Goal: Task Accomplishment & Management: Manage account settings

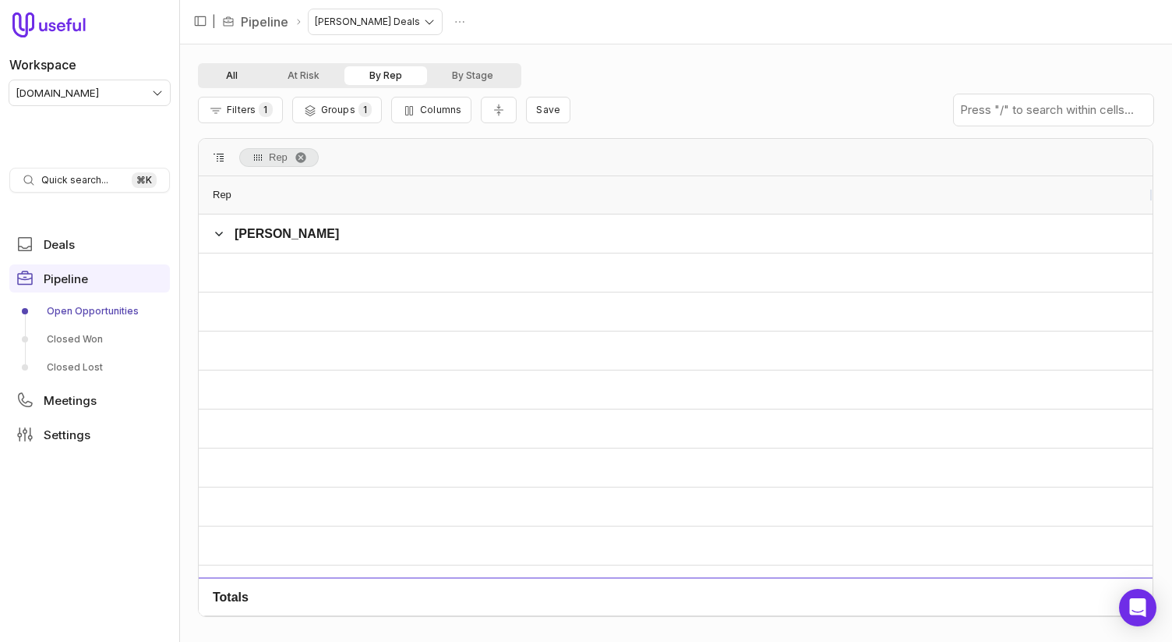
click at [245, 75] on button "All" at bounding box center [232, 75] width 62 height 19
click at [223, 114] on icon "Filter Pipeline" at bounding box center [216, 110] width 16 height 12
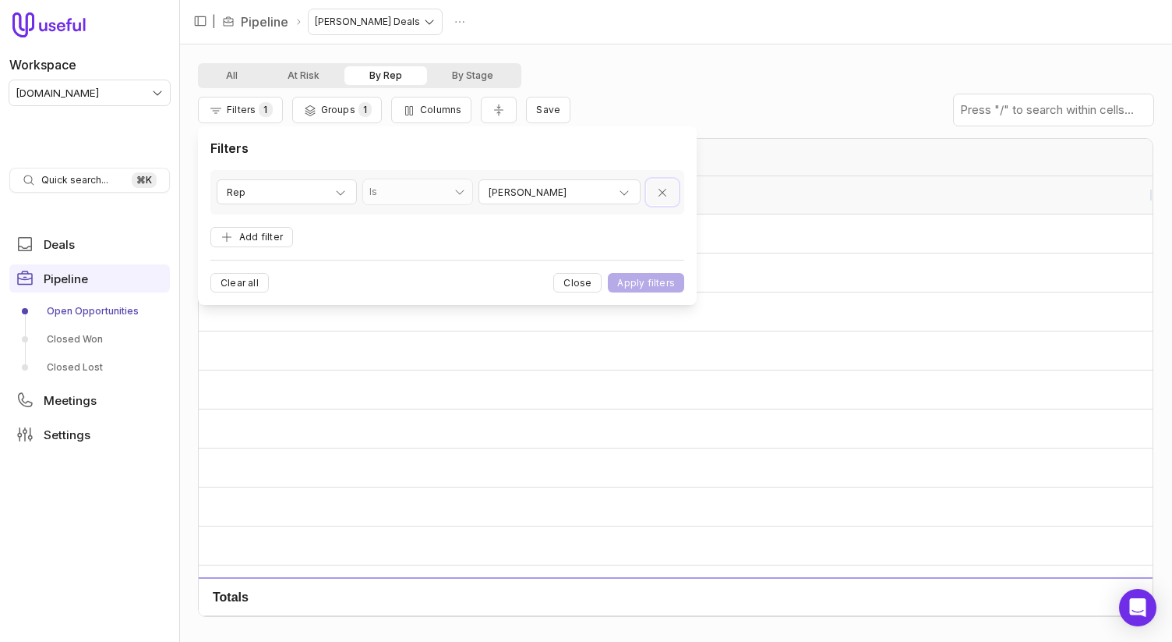
click at [650, 189] on button "Remove filter" at bounding box center [662, 192] width 31 height 26
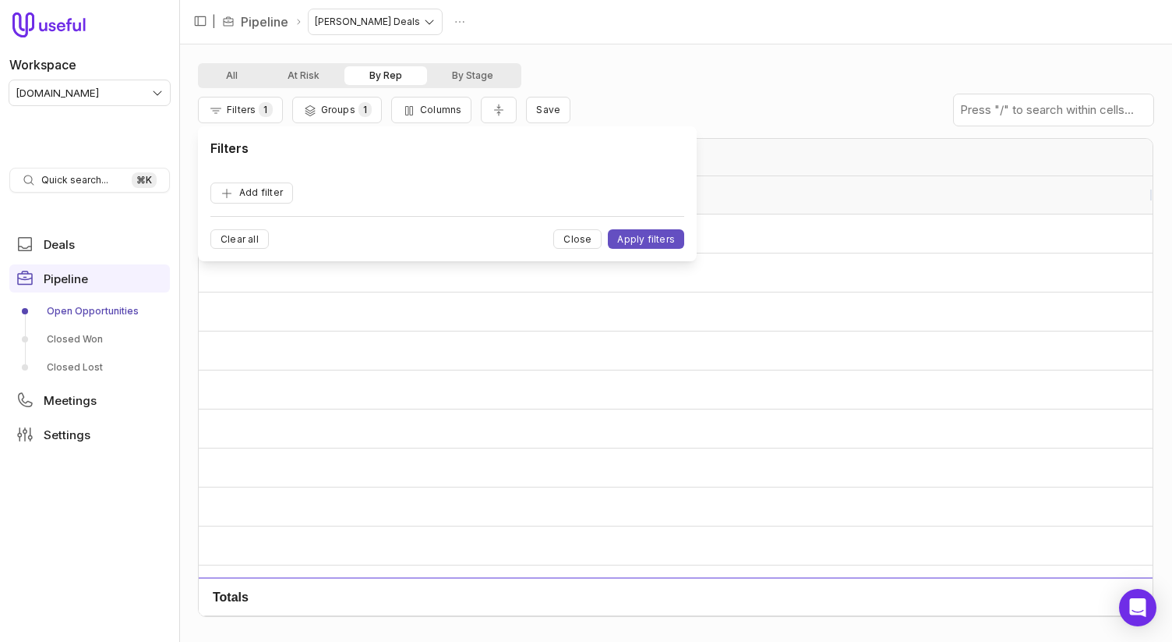
click at [641, 236] on button "Apply filters" at bounding box center [646, 238] width 76 height 19
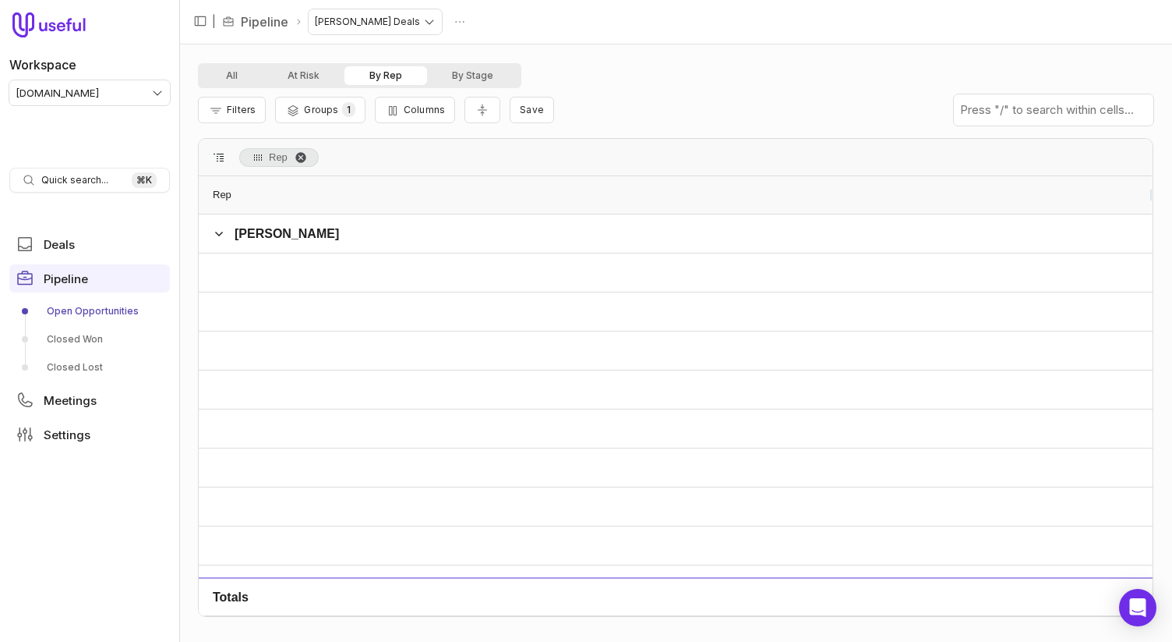
click at [302, 156] on span "Rep. Press ENTER to sort. Press DELETE to remove" at bounding box center [301, 157] width 12 height 12
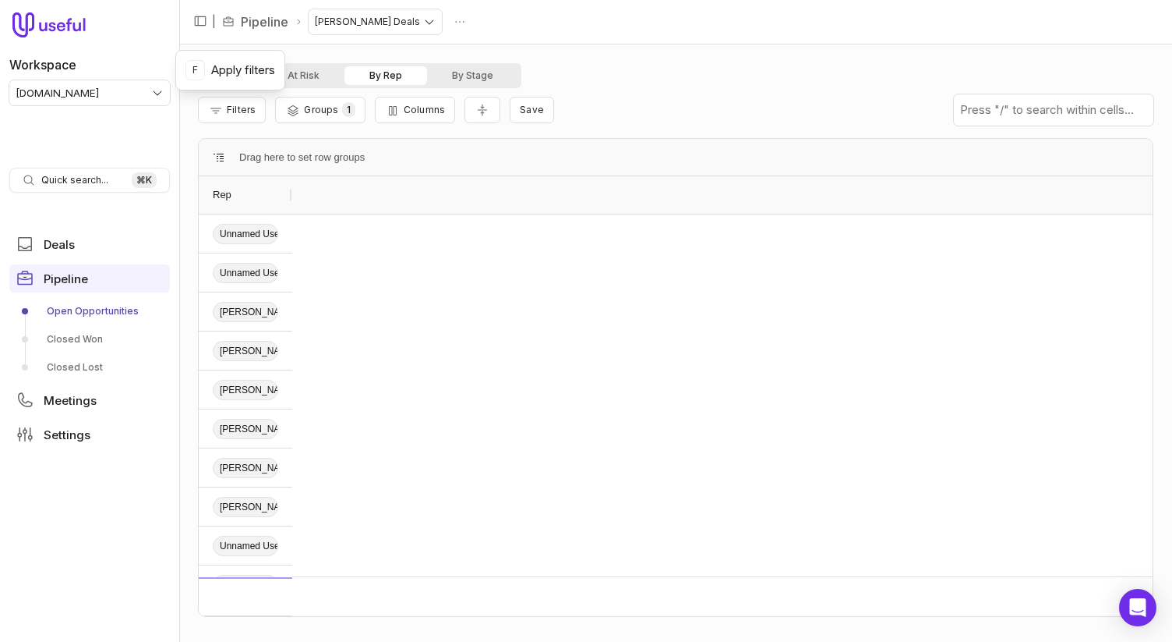
scroll to position [771, 0]
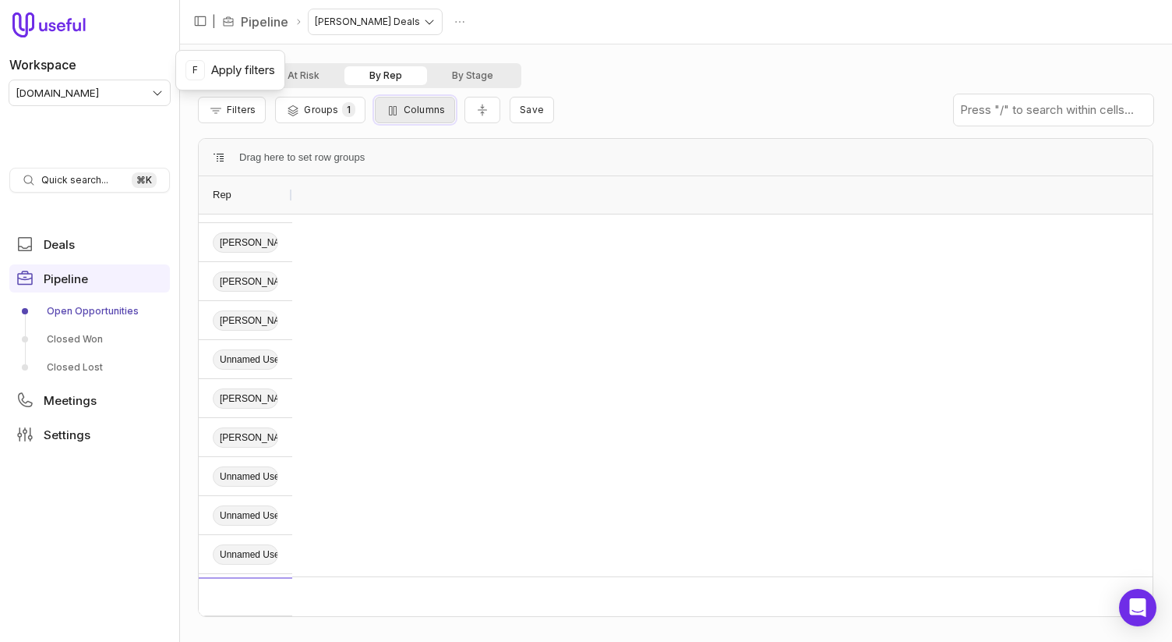
click at [422, 115] on button "Columns" at bounding box center [415, 110] width 80 height 27
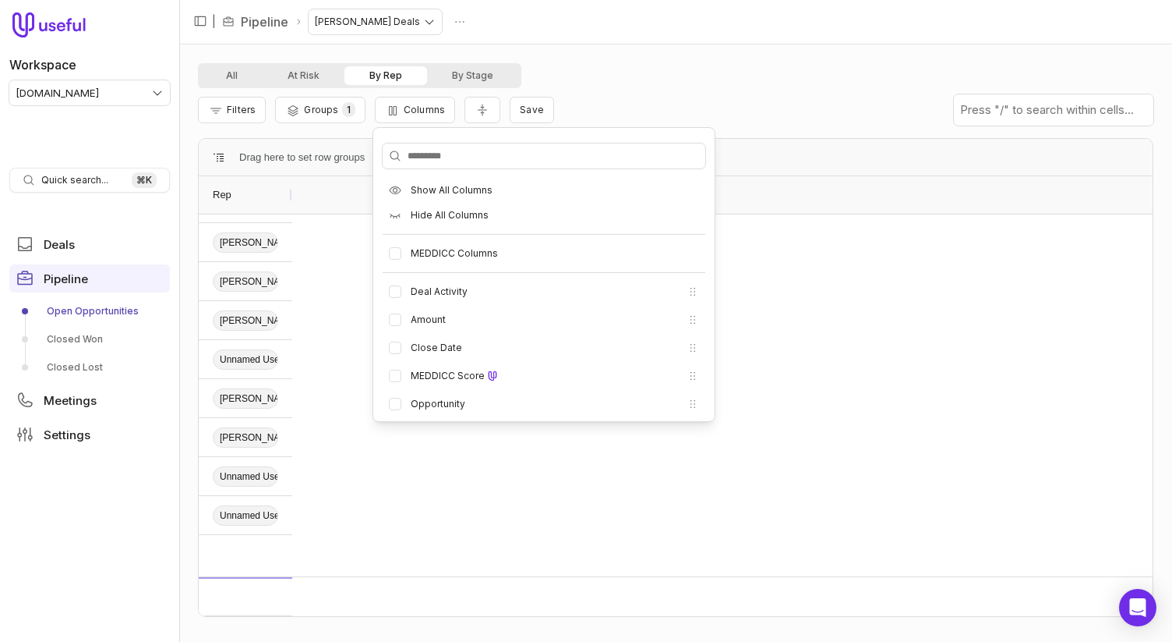
click at [412, 23] on html "Workspace tremendous.com Quick search... ⌘ K Deals Pipeline Open Opportunities …" at bounding box center [586, 321] width 1172 height 642
click at [499, 37] on html "Workspace tremendous.com Quick search... ⌘ K Deals Pipeline Open Opportunities …" at bounding box center [586, 321] width 1172 height 642
click at [562, 45] on html "Workspace tremendous.com Quick search... ⌘ K Deals Pipeline Open Opportunities …" at bounding box center [586, 321] width 1172 height 642
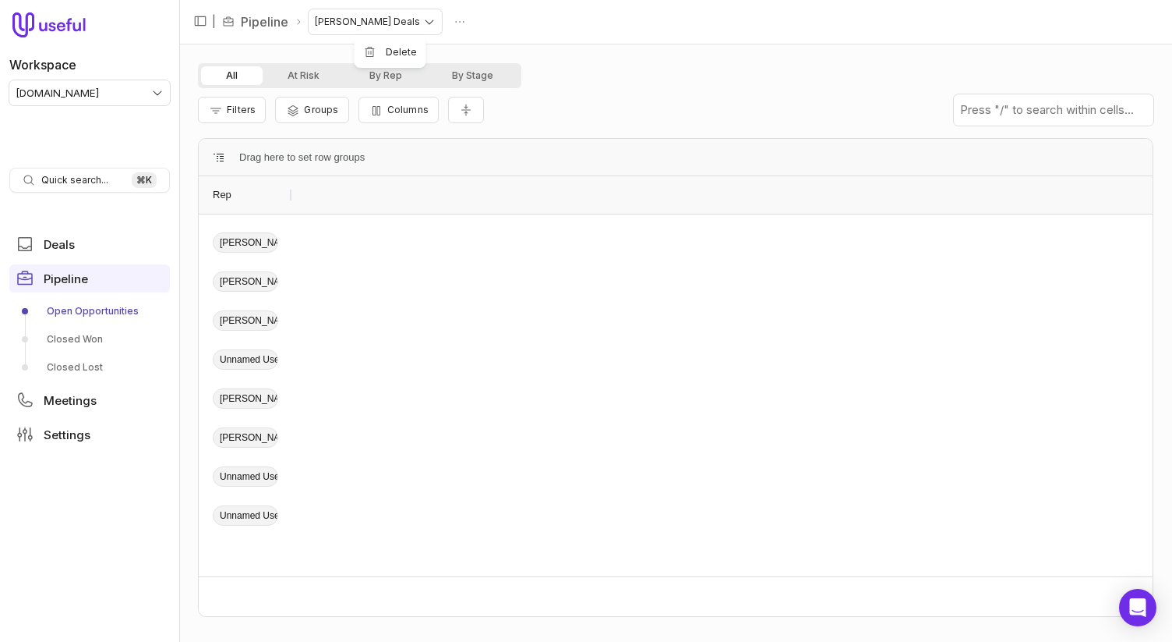
scroll to position [343, 0]
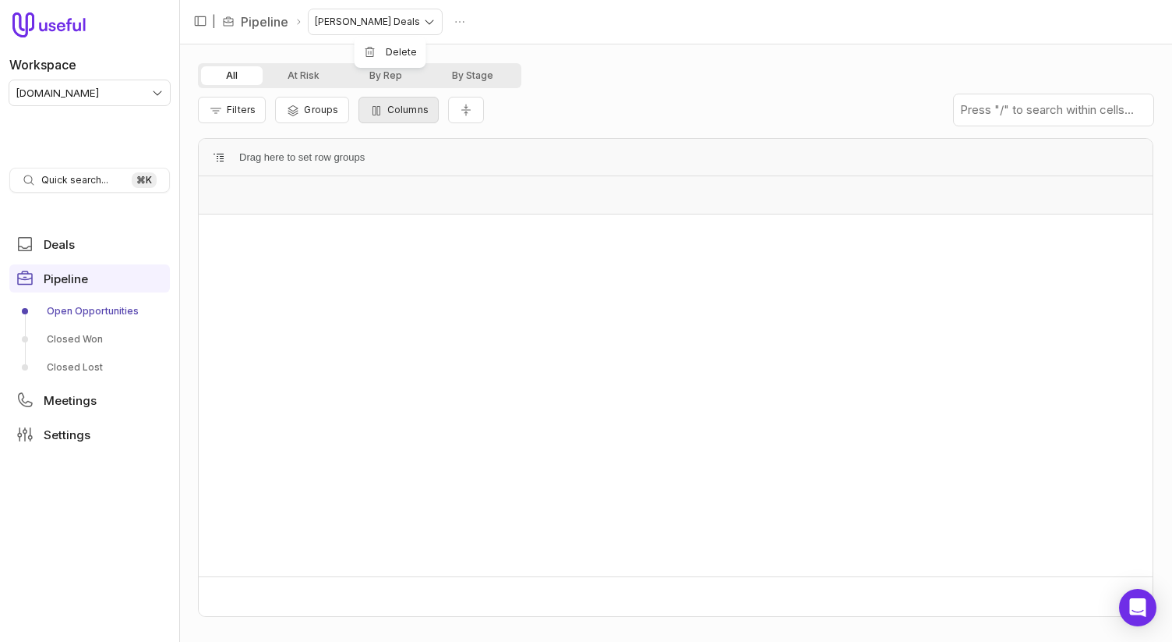
click at [412, 118] on html "Workspace tremendous.com Quick search... ⌘ K Deals Pipeline Open Opportunities …" at bounding box center [586, 321] width 1172 height 642
drag, startPoint x: 422, startPoint y: 112, endPoint x: 435, endPoint y: 125, distance: 18.2
click at [422, 112] on span "Columns" at bounding box center [407, 110] width 41 height 12
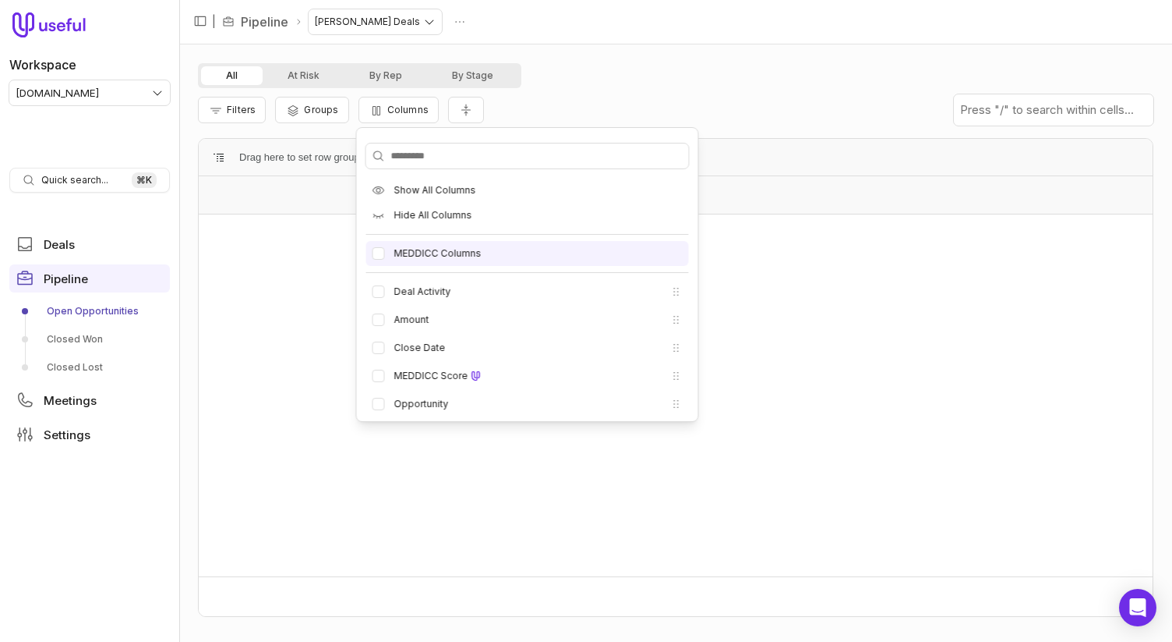
click at [417, 256] on label "MEDDICC Columns" at bounding box center [437, 253] width 87 height 12
click at [385, 256] on button "MEDDICC Columns" at bounding box center [379, 253] width 12 height 12
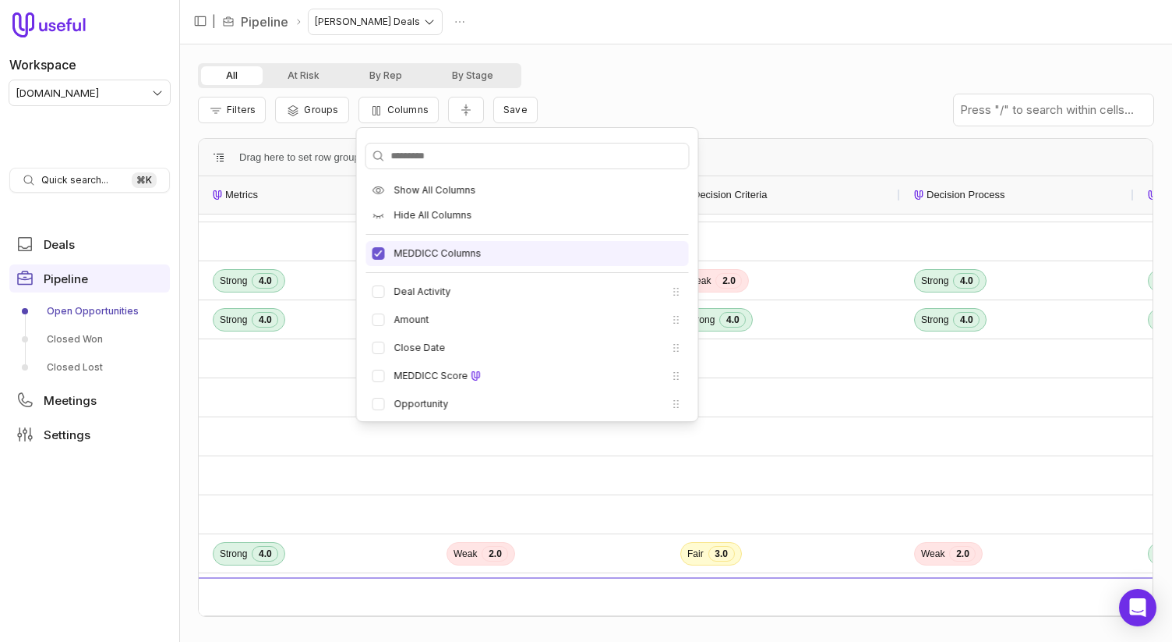
click at [437, 256] on label "MEDDICC Columns" at bounding box center [437, 253] width 87 height 12
click at [385, 256] on button "MEDDICC Columns" at bounding box center [379, 253] width 12 height 12
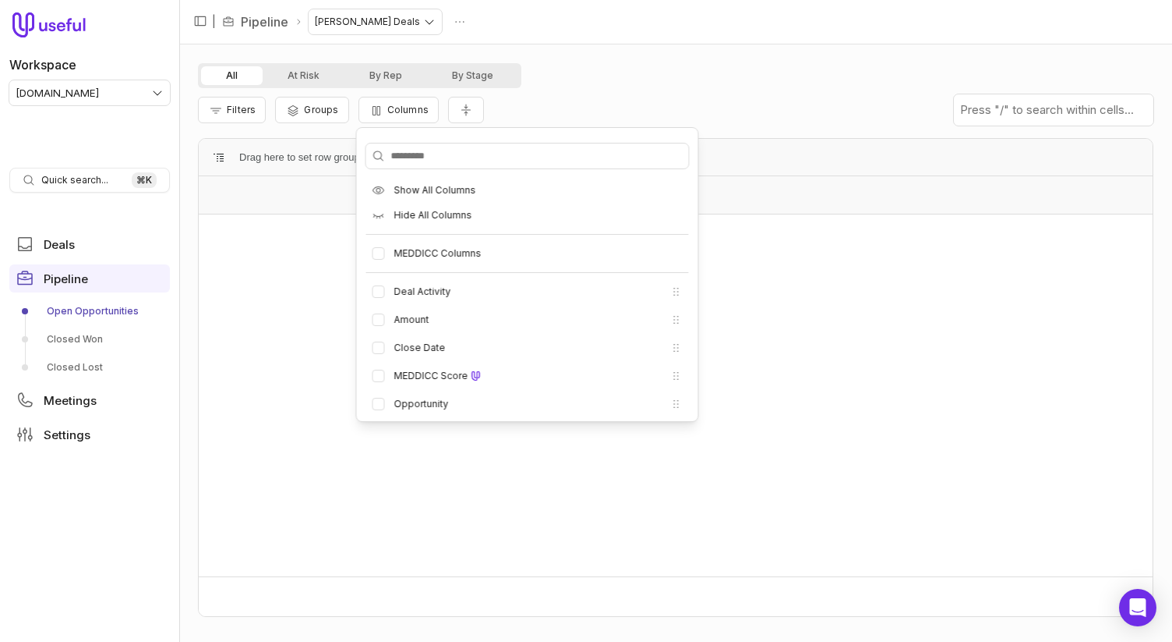
click at [511, 51] on div "All At Risk By Rep By Stage Filters Groups Columns Drag here to set row groups …" at bounding box center [675, 342] width 993 height 597
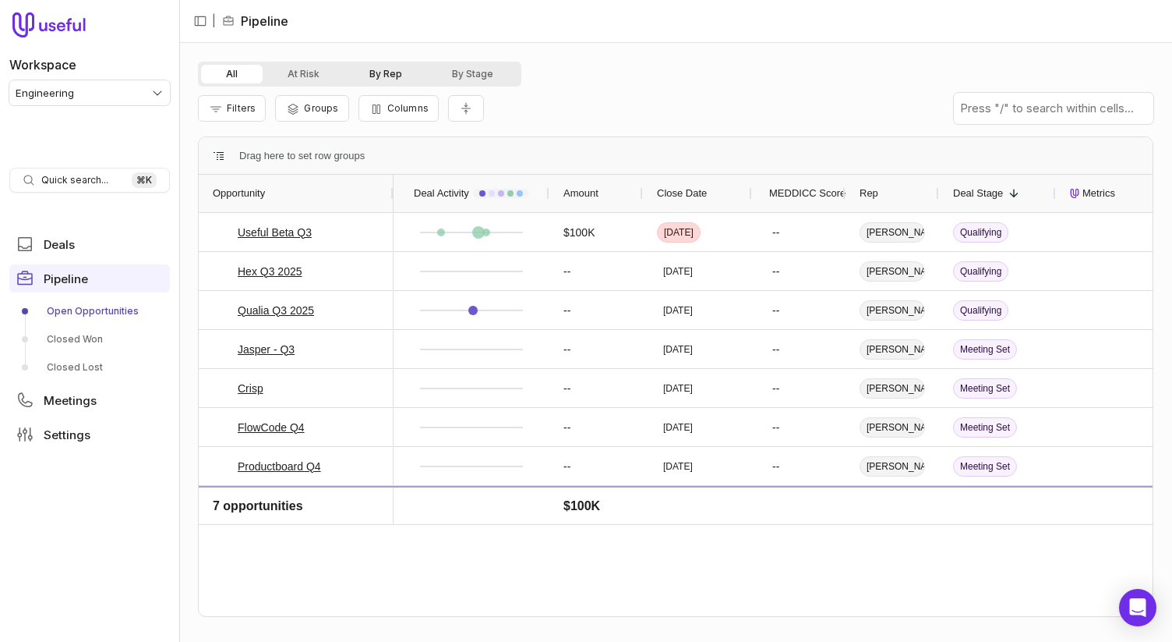
click at [398, 71] on button "By Rep" at bounding box center [386, 74] width 83 height 19
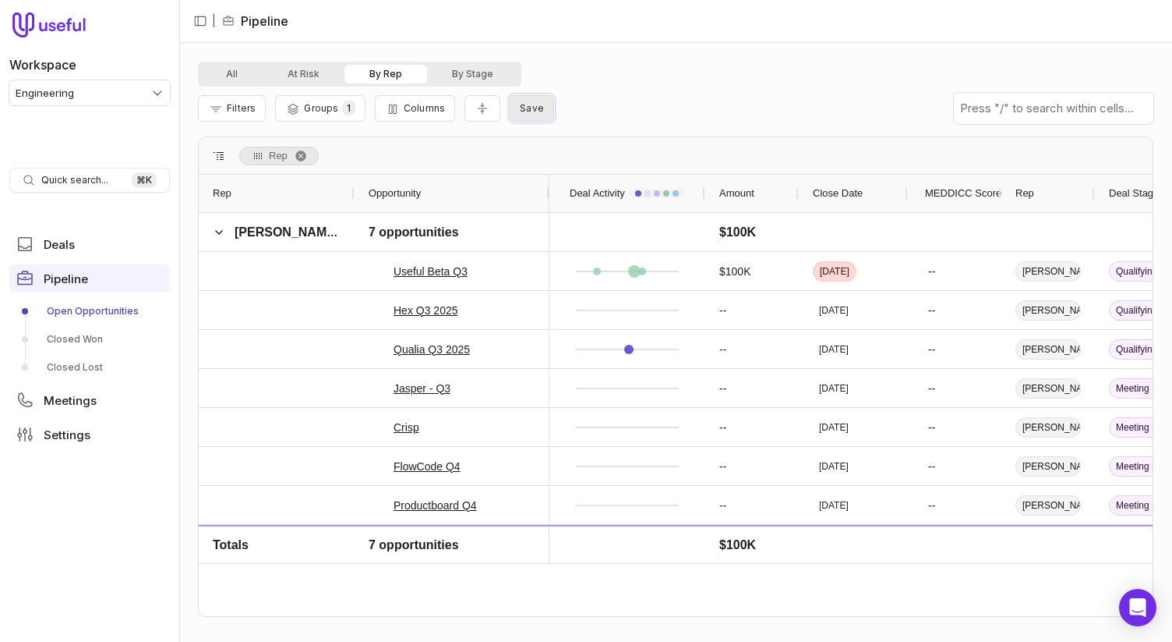
click at [528, 108] on span "Save" at bounding box center [532, 108] width 24 height 12
type input "****"
click at [639, 82] on div "All At Risk By Rep By Stage" at bounding box center [676, 74] width 956 height 25
click at [520, 113] on span "Save" at bounding box center [532, 108] width 24 height 12
click at [698, 207] on button "Save" at bounding box center [696, 209] width 43 height 19
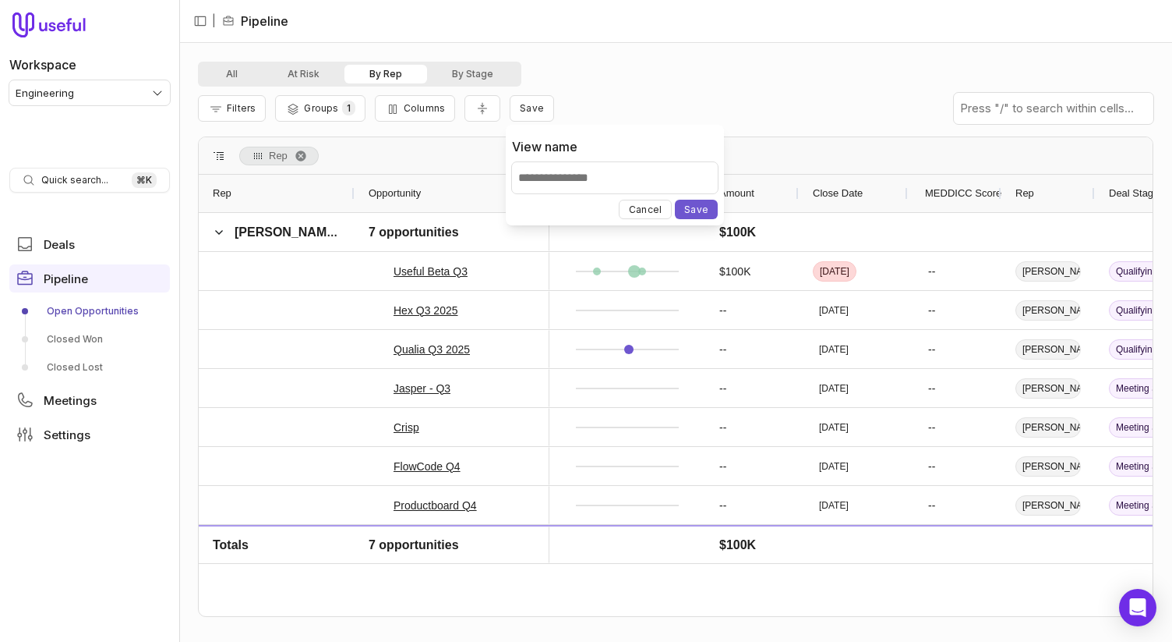
click at [662, 56] on div "All At Risk By Rep By Stage Filters Groups 1 Columns Save Rep Drag here to set …" at bounding box center [675, 342] width 993 height 599
drag, startPoint x: 531, startPoint y: 112, endPoint x: 580, endPoint y: 121, distance: 49.9
click at [531, 112] on span "Save" at bounding box center [532, 108] width 24 height 12
type input "***"
click at [715, 204] on button "Save" at bounding box center [696, 209] width 43 height 19
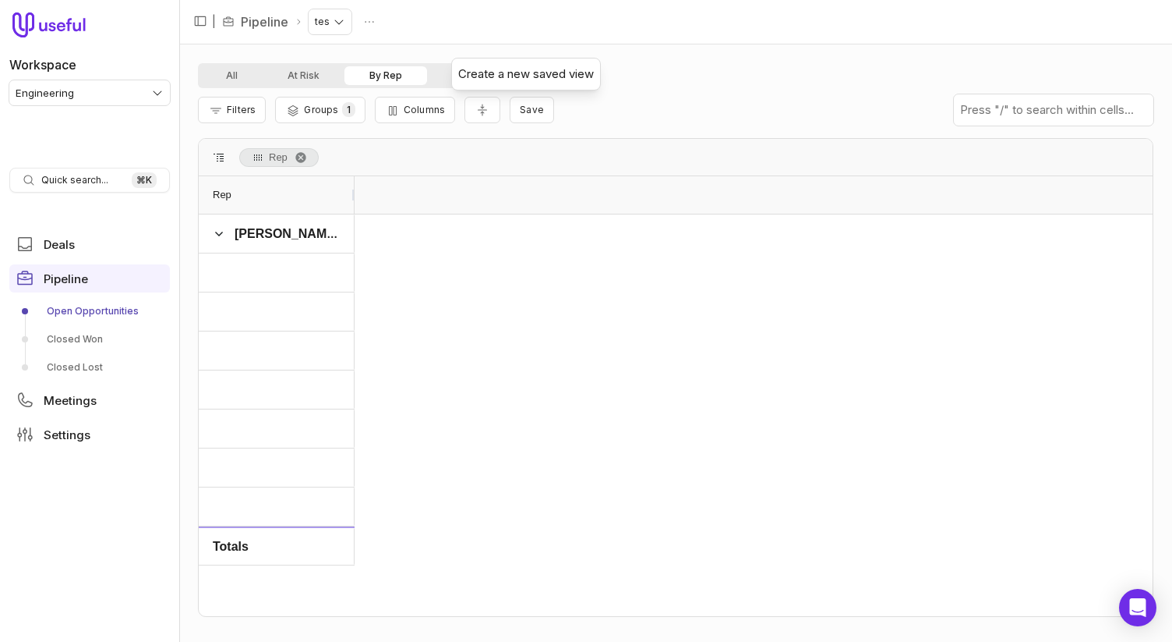
click at [587, 41] on nav "| Pipeline tes" at bounding box center [675, 22] width 993 height 44
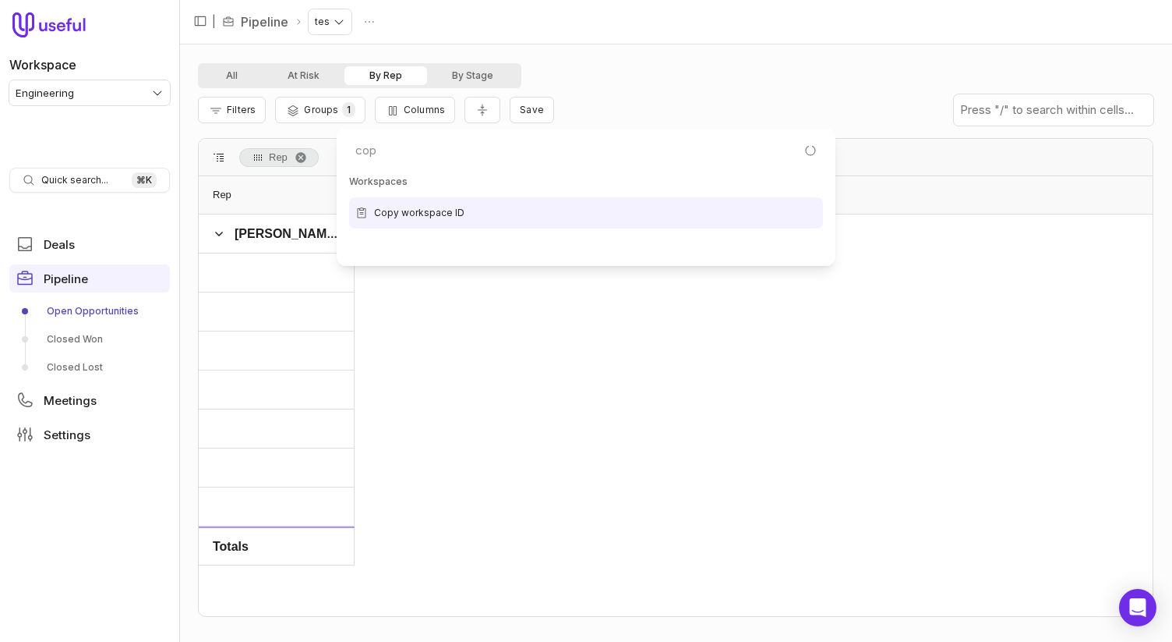
type input "copy"
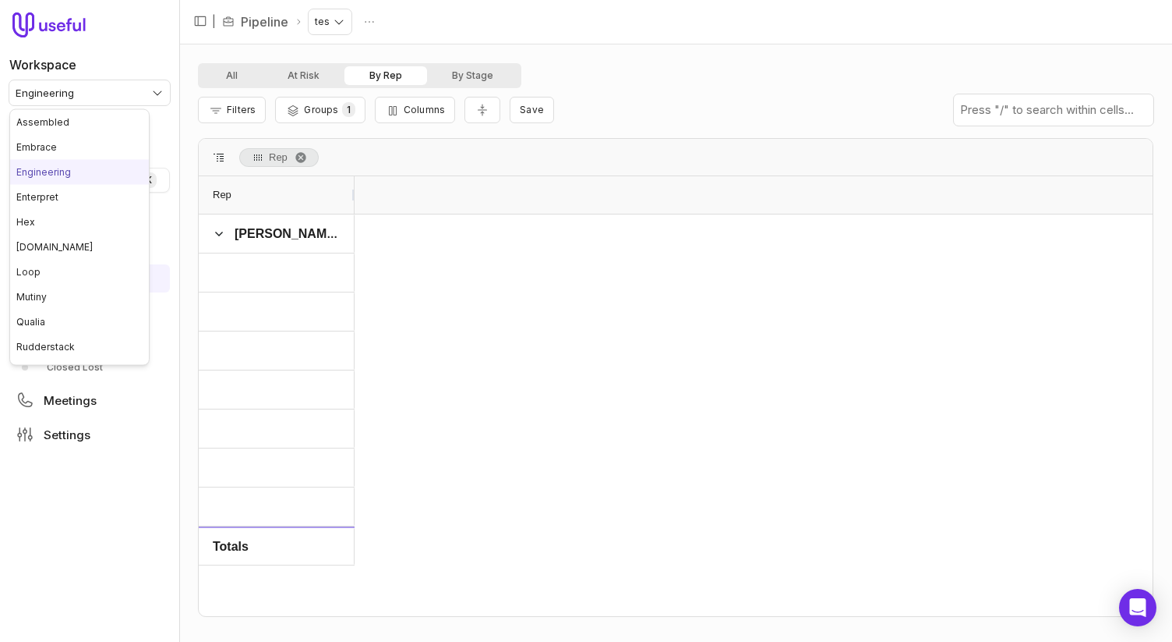
click at [55, 95] on html "Workspace Engineering Quick search... ⌘ K Deals Pipeline Open Opportunities Clo…" at bounding box center [586, 321] width 1172 height 642
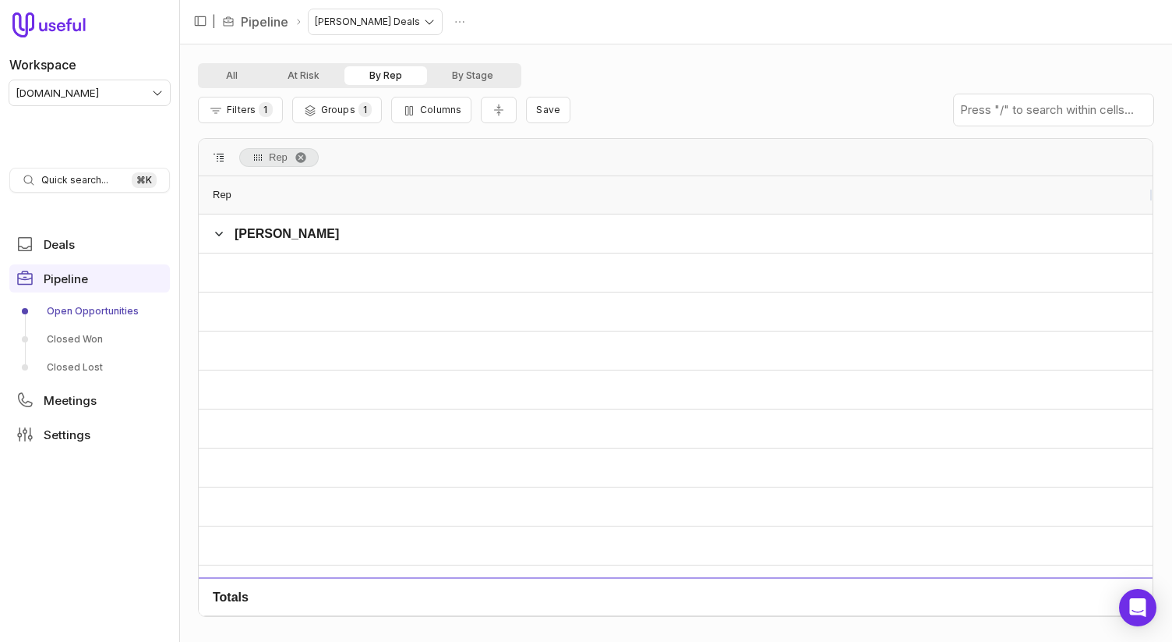
click at [98, 304] on link "Open Opportunities" at bounding box center [89, 311] width 161 height 25
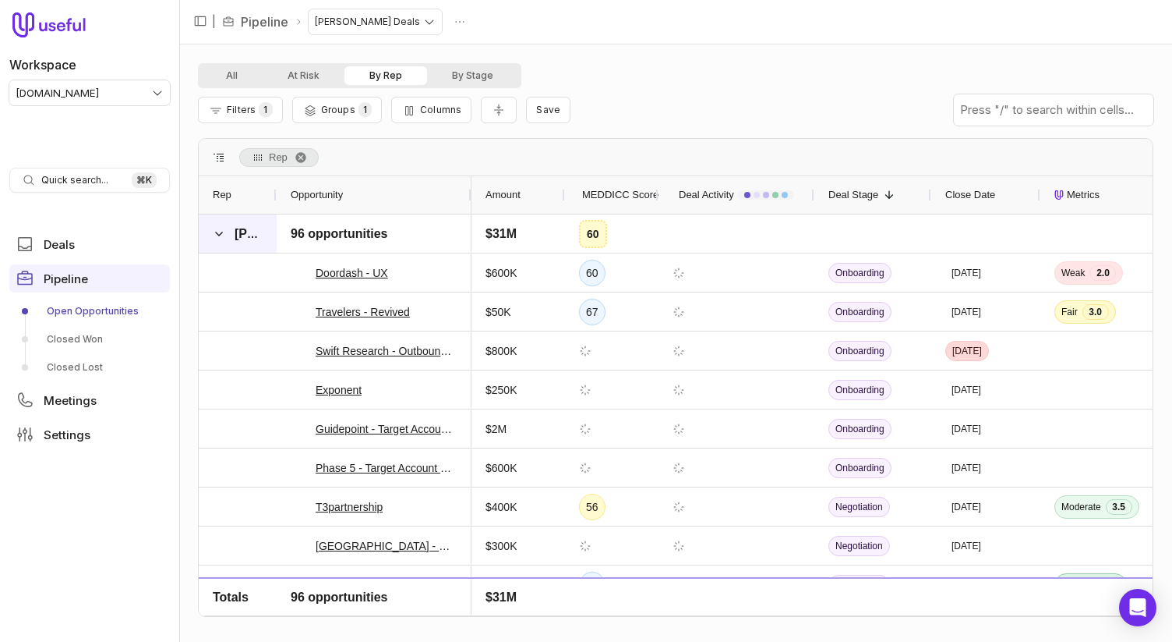
click at [217, 230] on span at bounding box center [219, 234] width 12 height 12
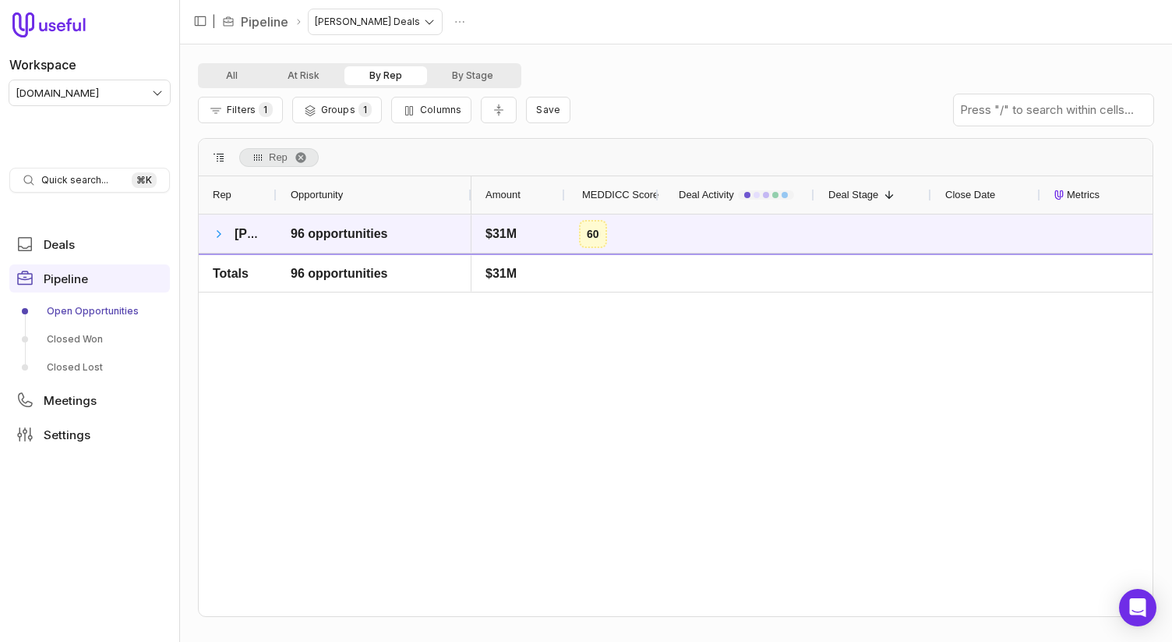
click at [217, 231] on span at bounding box center [219, 234] width 12 height 12
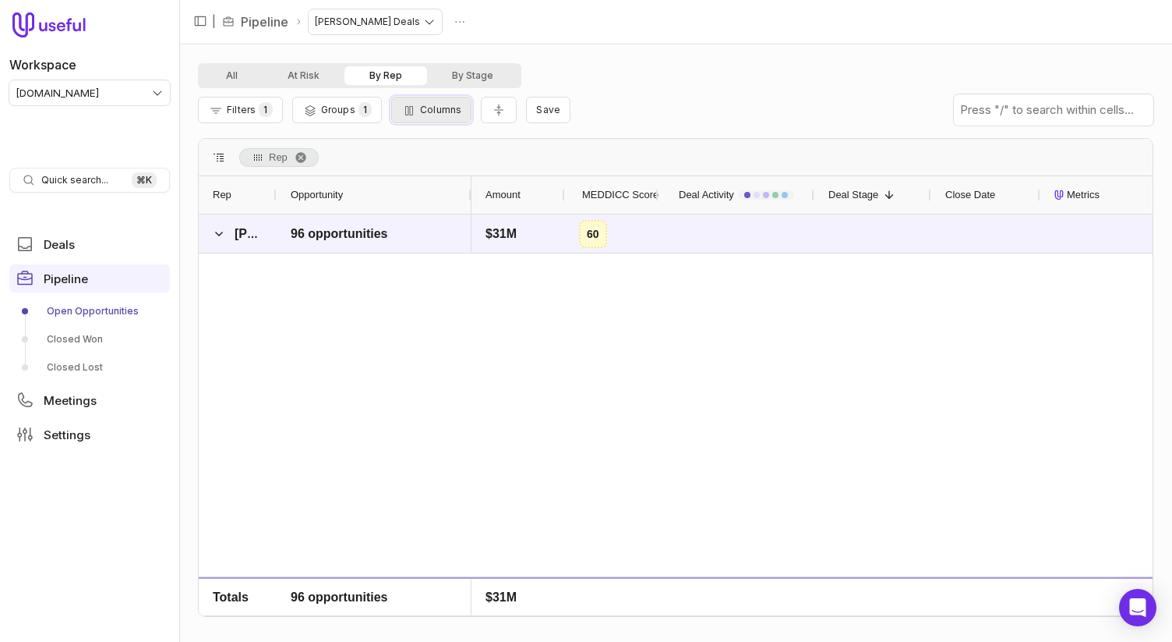
click at [437, 110] on span "Columns" at bounding box center [440, 110] width 41 height 12
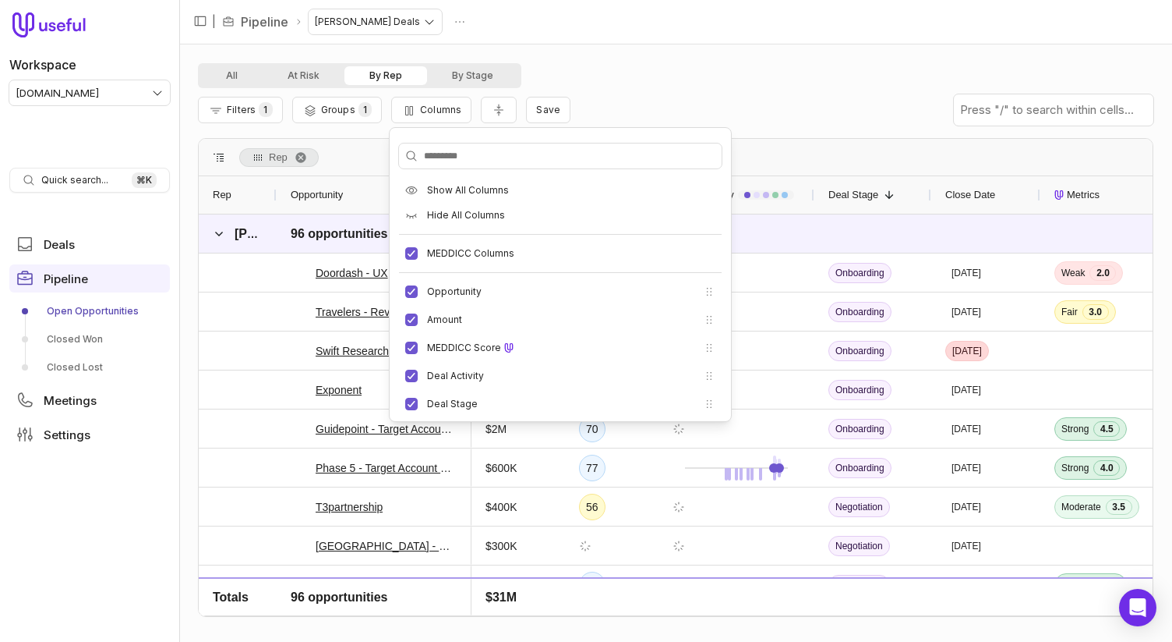
scroll to position [401, 0]
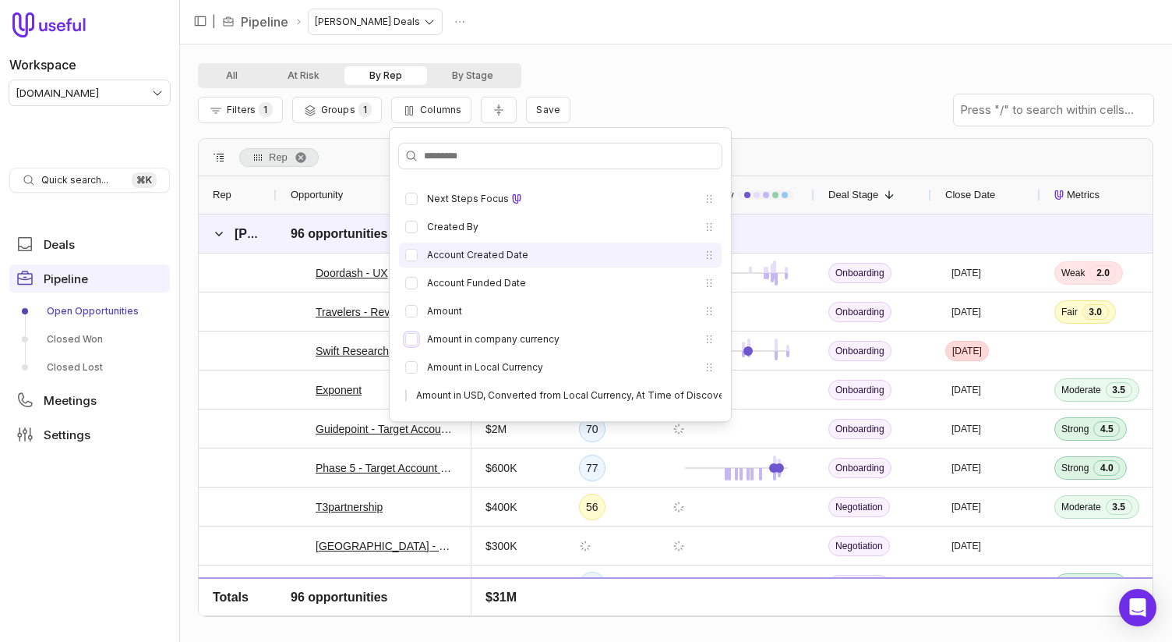
click at [412, 333] on button "Amount in company currency" at bounding box center [411, 339] width 12 height 12
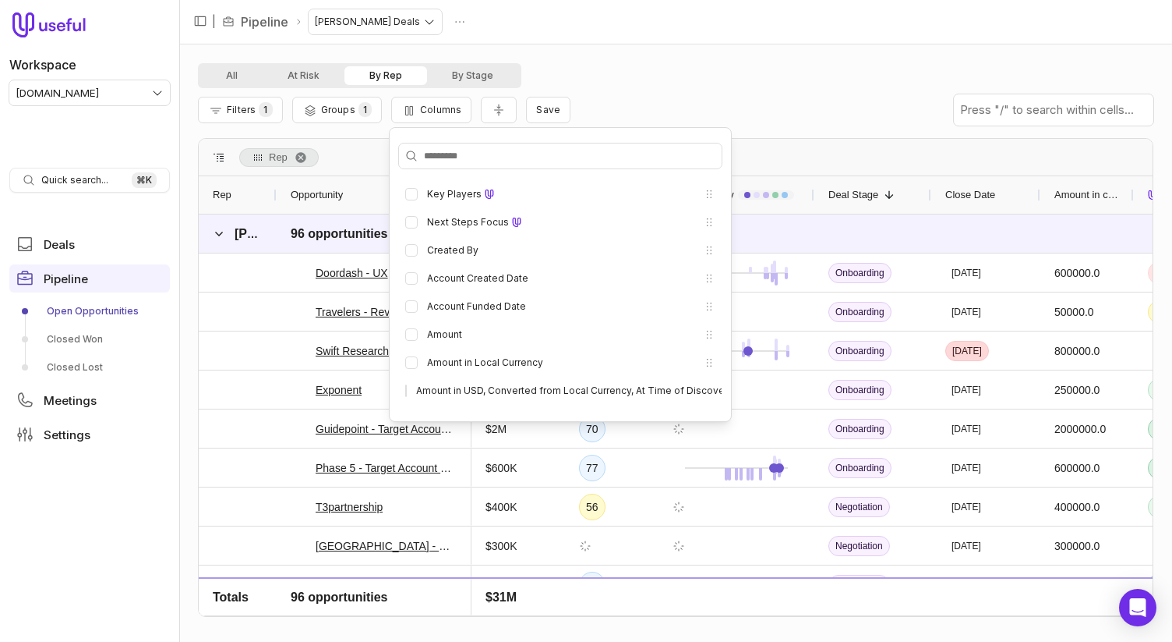
scroll to position [126, 0]
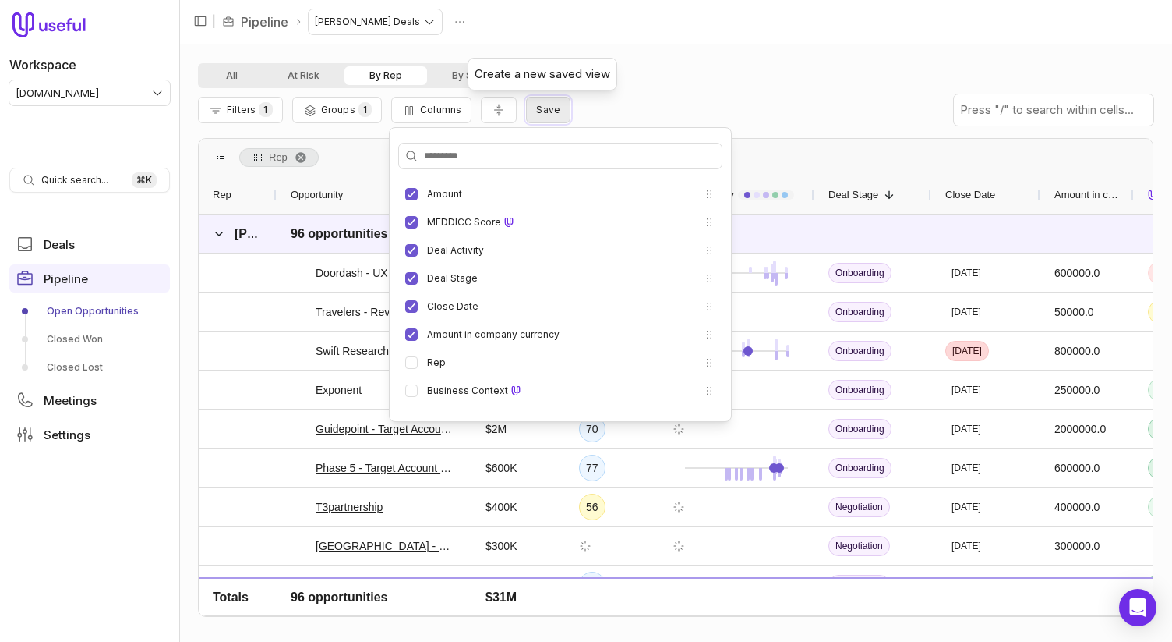
click at [542, 114] on span "Save" at bounding box center [548, 110] width 24 height 12
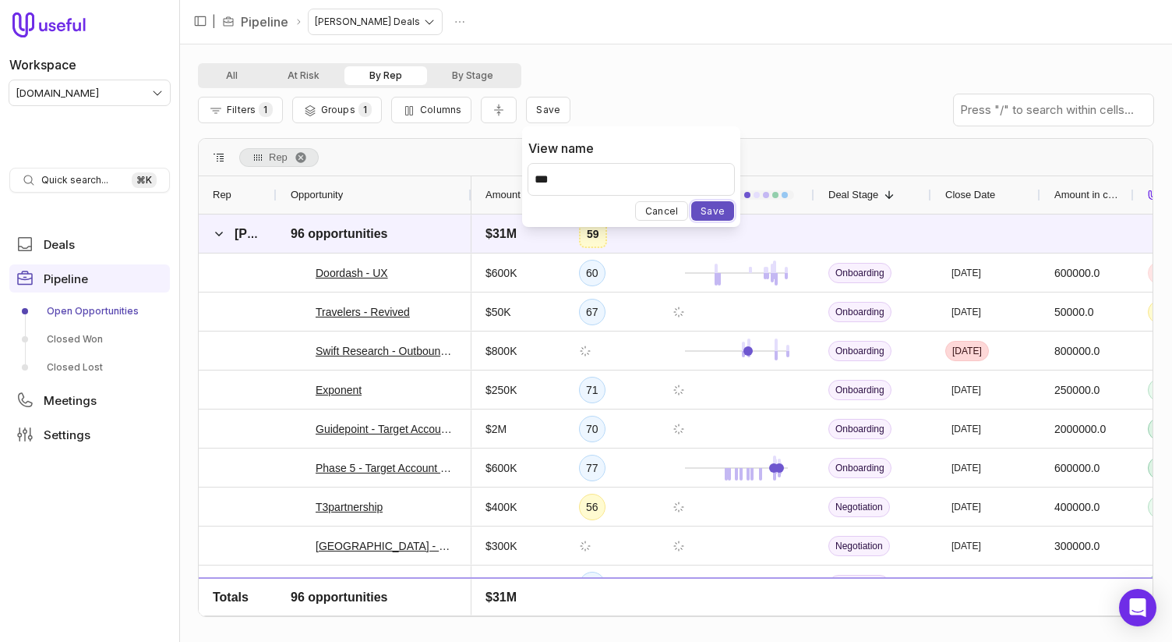
click at [713, 212] on button "Save" at bounding box center [712, 210] width 43 height 19
drag, startPoint x: 716, startPoint y: 214, endPoint x: 666, endPoint y: 133, distance: 95.2
click at [716, 214] on button "Save" at bounding box center [712, 210] width 43 height 19
click at [723, 210] on button "Save" at bounding box center [712, 210] width 43 height 19
click at [609, 186] on input "***" at bounding box center [632, 179] width 206 height 31
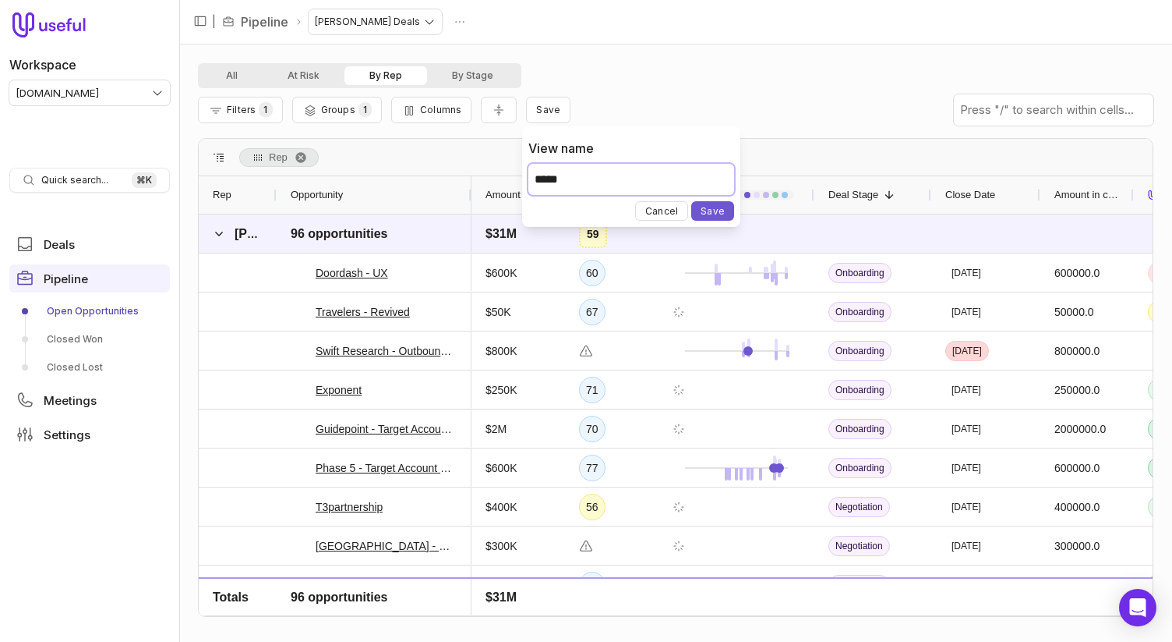
type input "**********"
click at [707, 211] on button "Save" at bounding box center [712, 210] width 43 height 19
click at [709, 211] on button "Save" at bounding box center [712, 210] width 43 height 19
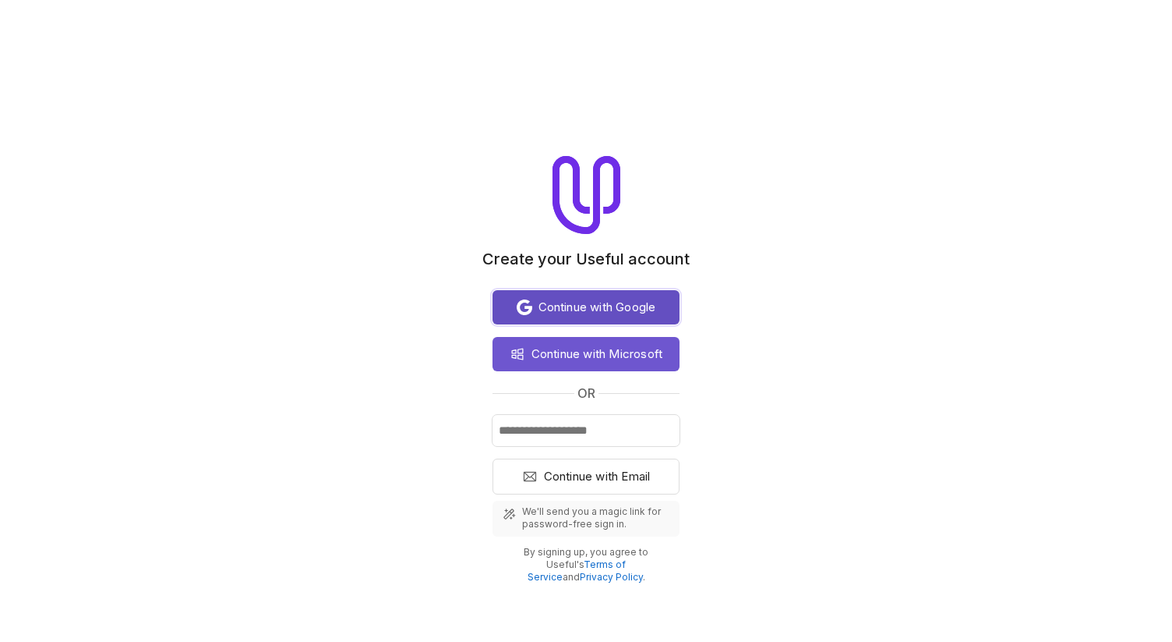
click at [603, 300] on span "Continue with Google" at bounding box center [598, 307] width 118 height 19
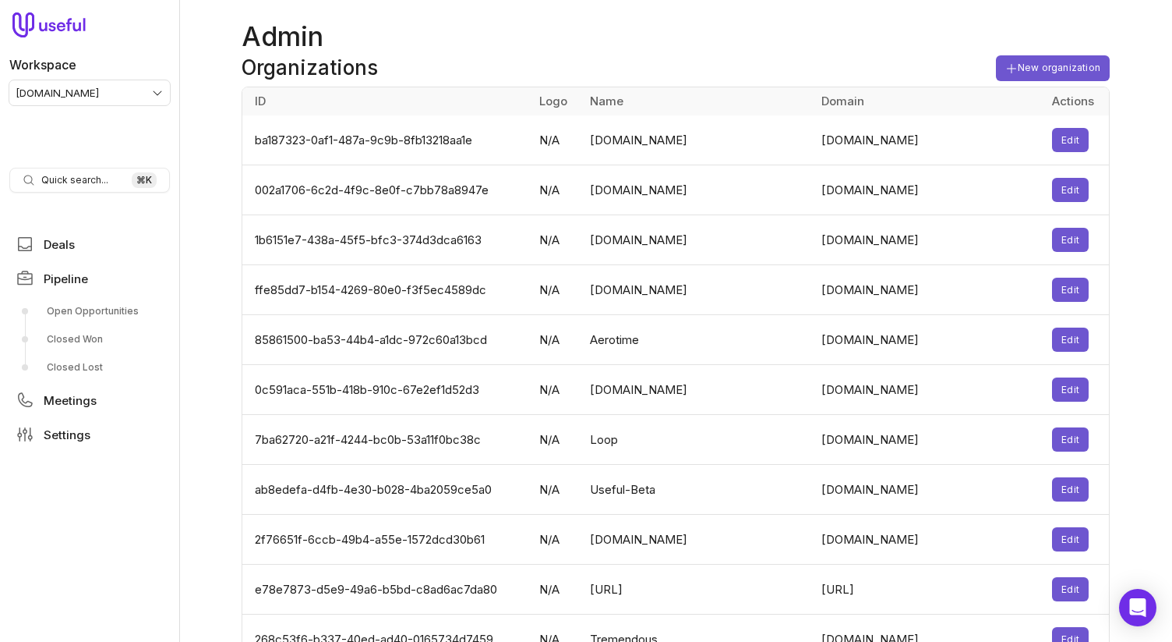
scroll to position [3320, 0]
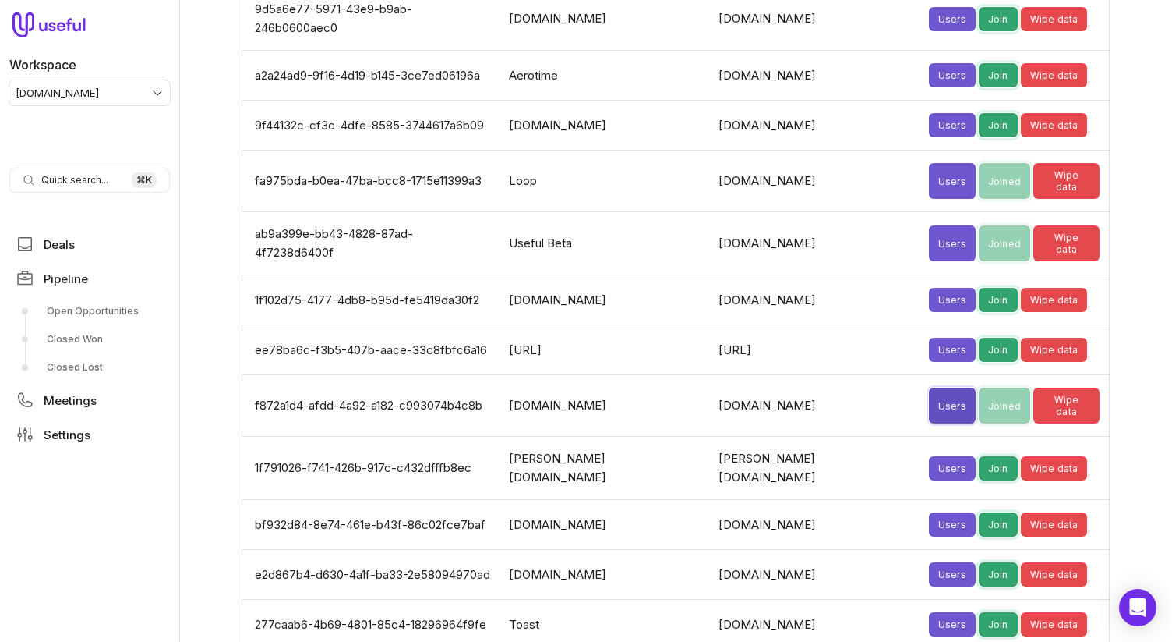
click at [929, 387] on button "Users" at bounding box center [952, 405] width 47 height 36
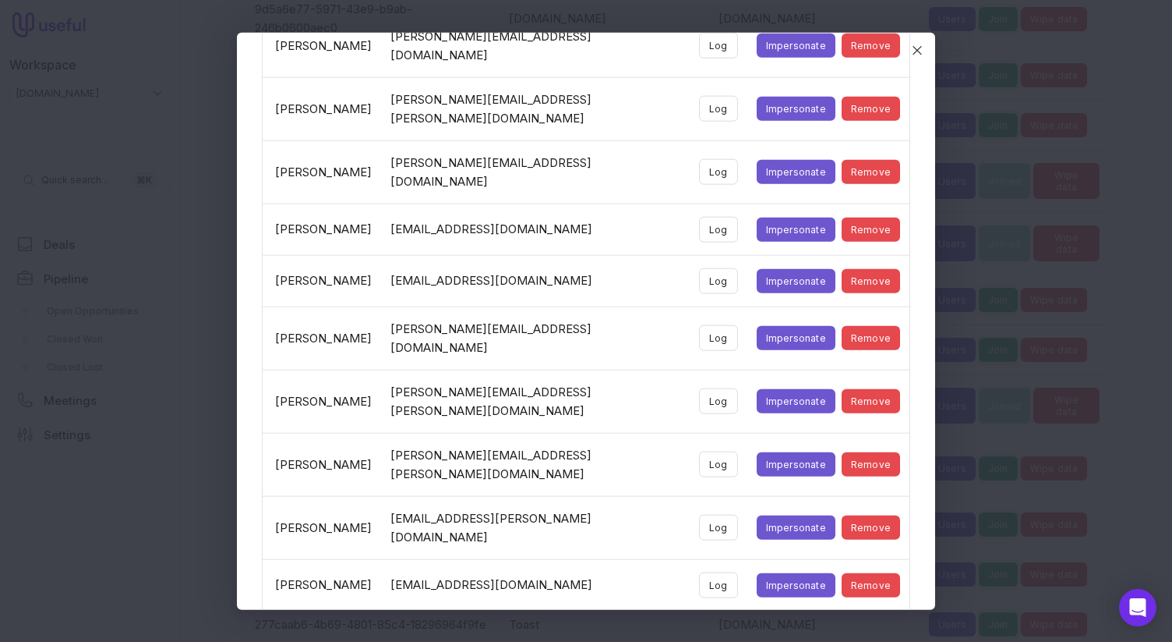
scroll to position [245, 0]
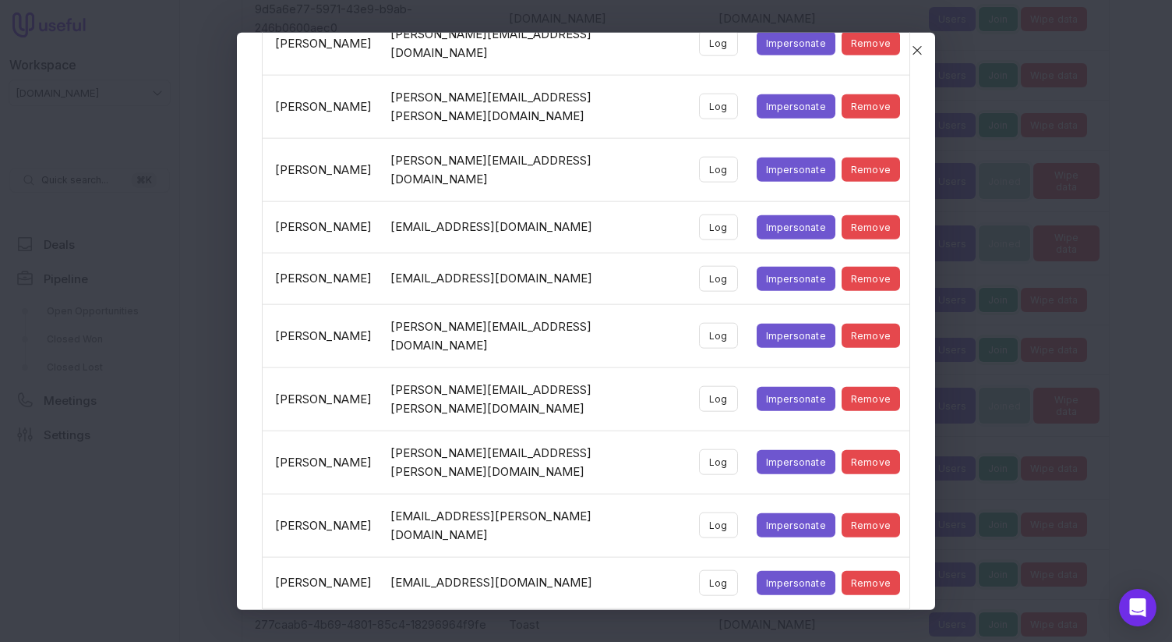
click at [789, 628] on button "Impersonate" at bounding box center [796, 640] width 79 height 24
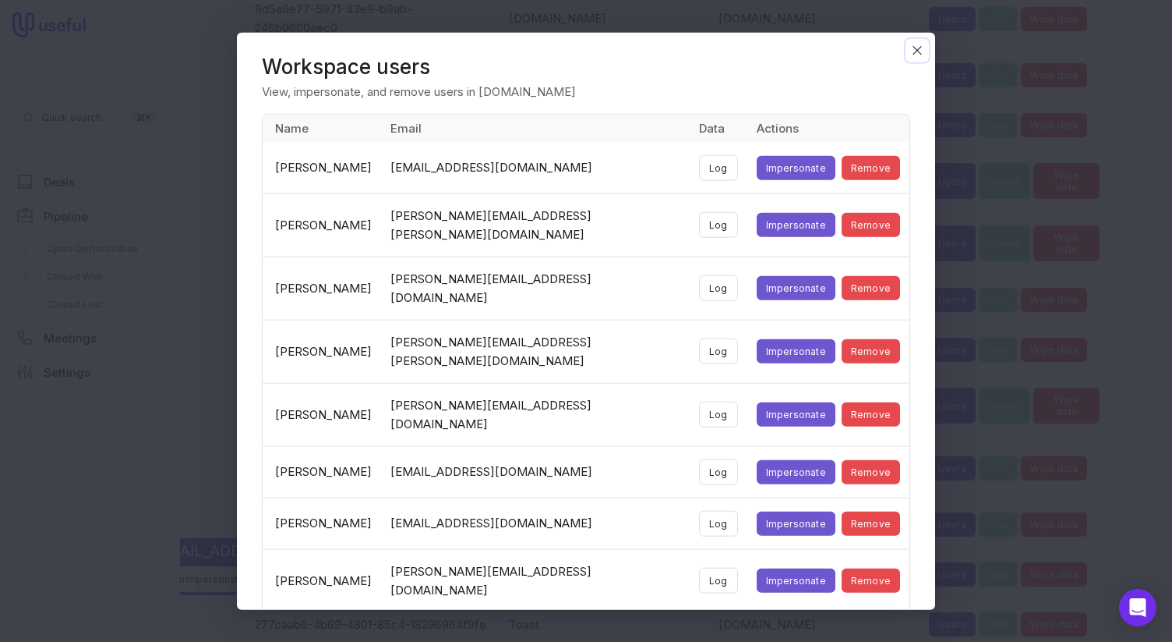
drag, startPoint x: 920, startPoint y: 51, endPoint x: 882, endPoint y: 57, distance: 37.8
click at [920, 51] on icon "Close" at bounding box center [917, 50] width 14 height 14
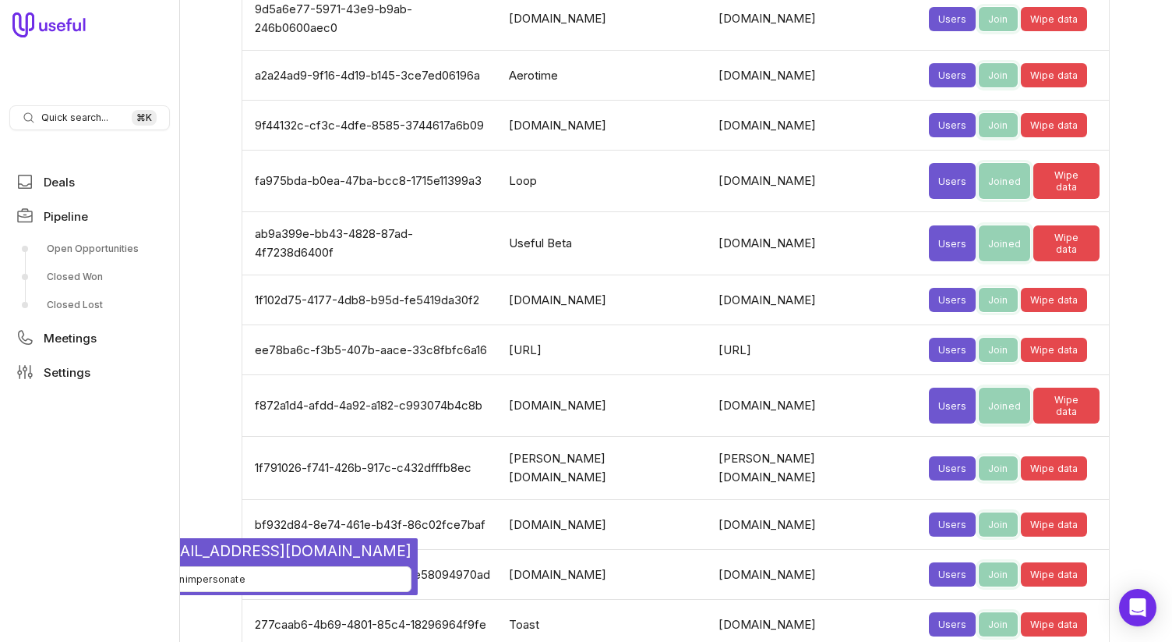
drag, startPoint x: 101, startPoint y: 249, endPoint x: 281, endPoint y: 218, distance: 182.6
click at [102, 249] on link "Open Opportunities" at bounding box center [89, 248] width 161 height 25
